Goal: Transaction & Acquisition: Obtain resource

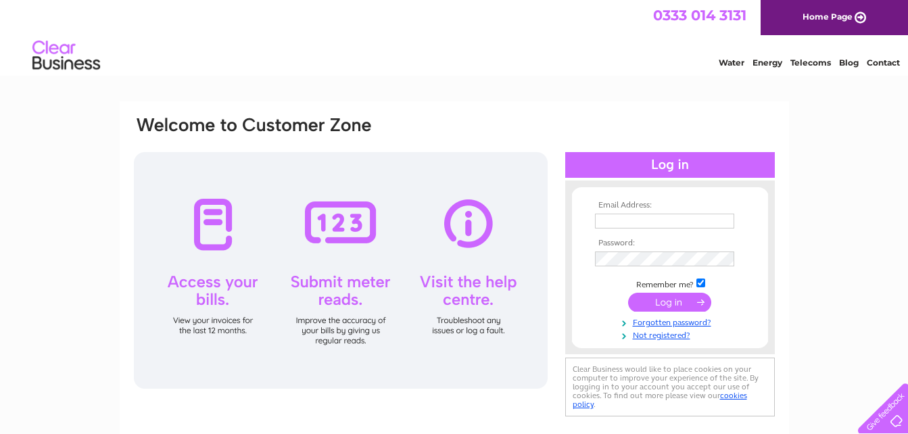
type input "shahid@mrgadgetsolutions.com"
click at [680, 301] on input "submit" at bounding box center [669, 302] width 83 height 19
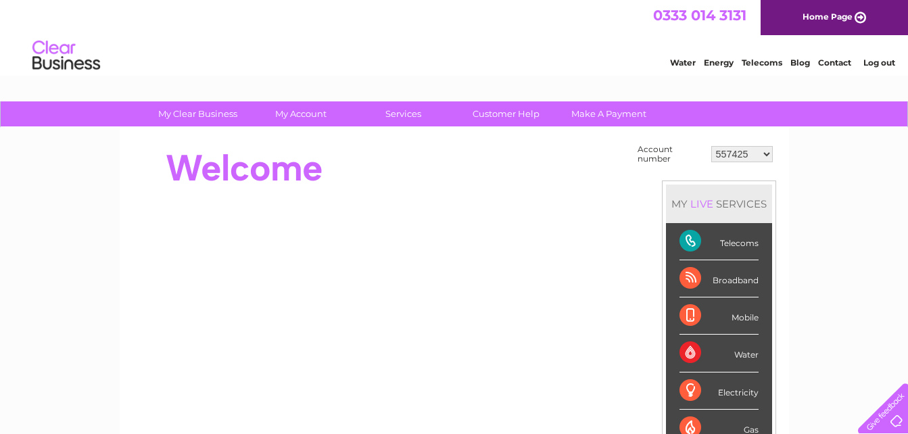
click at [752, 154] on select "557425 30265755" at bounding box center [742, 154] width 62 height 16
select select "30265755"
click at [711, 146] on select "557425 30265755" at bounding box center [742, 154] width 62 height 16
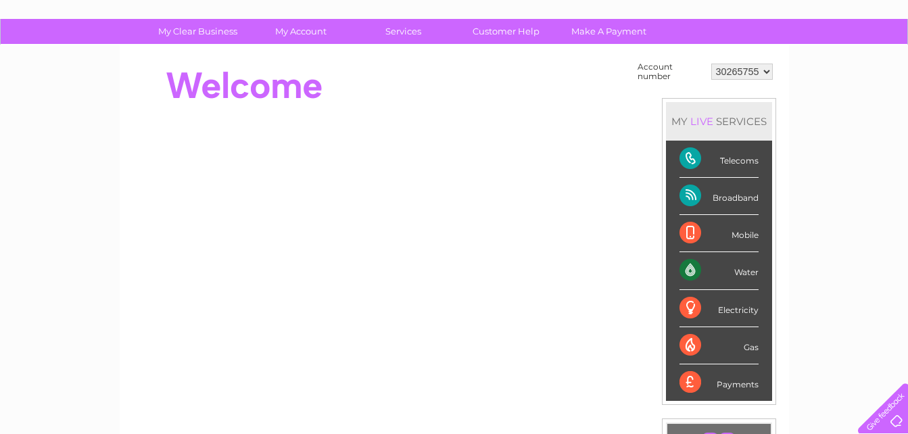
scroll to position [68, 0]
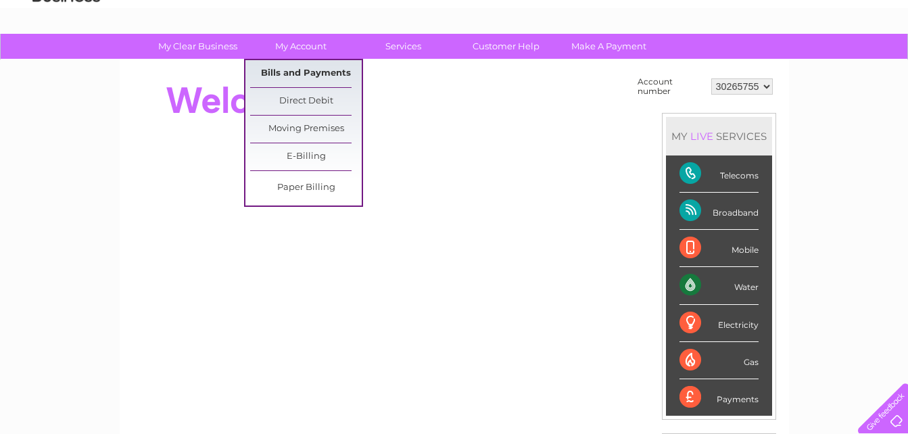
click at [293, 63] on link "Bills and Payments" at bounding box center [306, 73] width 112 height 27
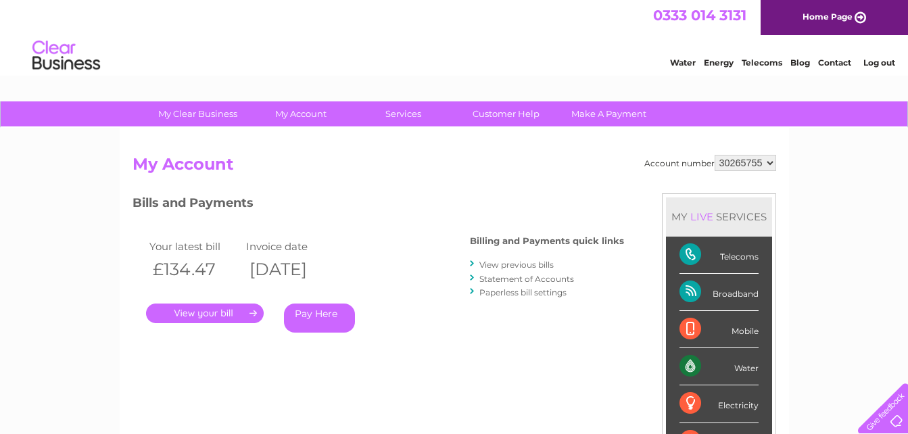
click at [228, 319] on link "." at bounding box center [205, 313] width 118 height 20
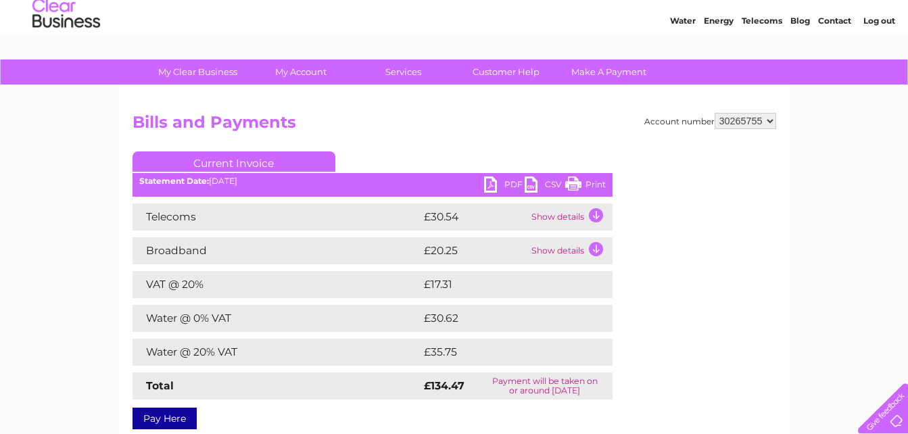
scroll to position [51, 0]
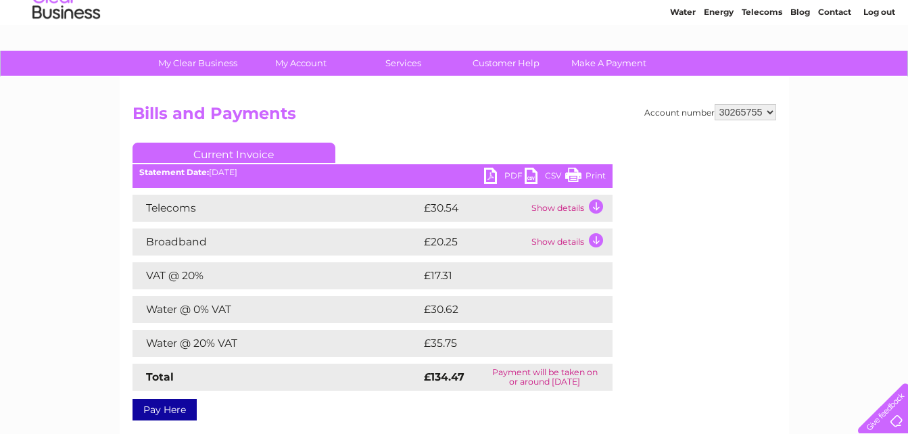
click at [508, 176] on link "PDF" at bounding box center [504, 178] width 41 height 20
